Goal: Find specific page/section: Find specific page/section

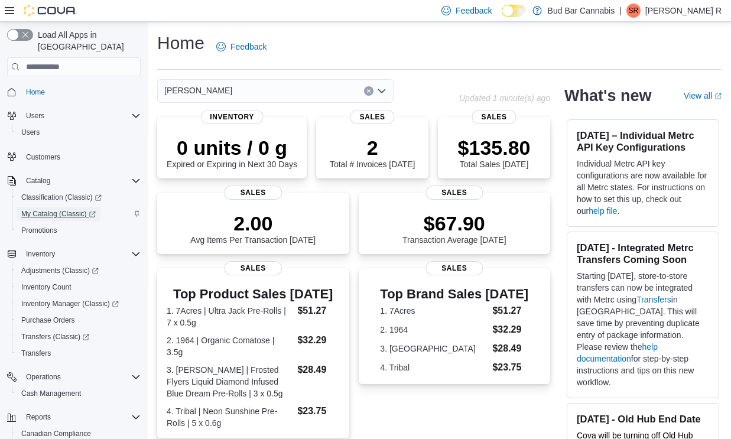
click at [48, 209] on span "My Catalog (Classic)" at bounding box center [58, 213] width 75 height 9
